Goal: Navigation & Orientation: Find specific page/section

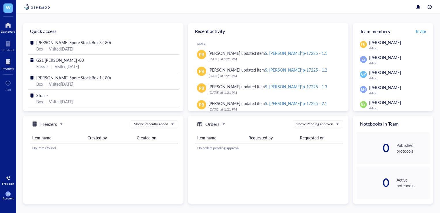
click at [11, 67] on div "Inventory" at bounding box center [8, 68] width 13 height 3
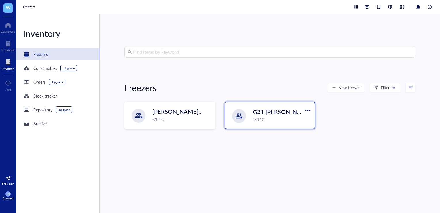
click at [260, 115] on div "G21 [PERSON_NAME] -80 -80 °C" at bounding box center [282, 114] width 58 height 15
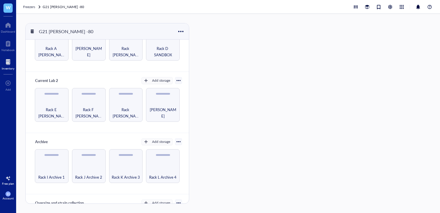
scroll to position [76, 0]
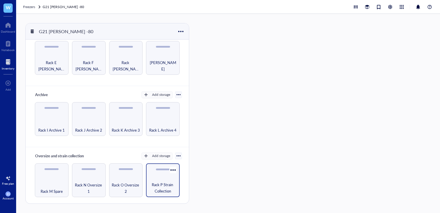
click at [156, 177] on div "Rack P Strain Collection" at bounding box center [163, 180] width 34 height 34
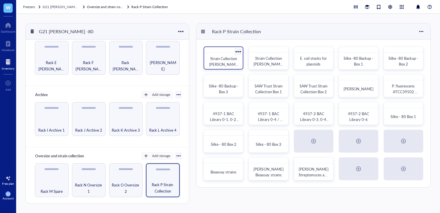
click at [230, 60] on span "Strain Collection [PERSON_NAME] Box 1" at bounding box center [223, 64] width 29 height 17
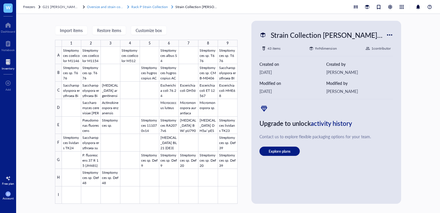
click at [144, 7] on span "Rack P Strain Collection" at bounding box center [149, 6] width 37 height 5
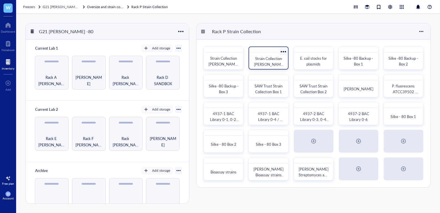
click at [273, 52] on div "Strain Collection [PERSON_NAME] Box 2" at bounding box center [269, 57] width 40 height 23
